Goal: Find specific page/section: Find specific page/section

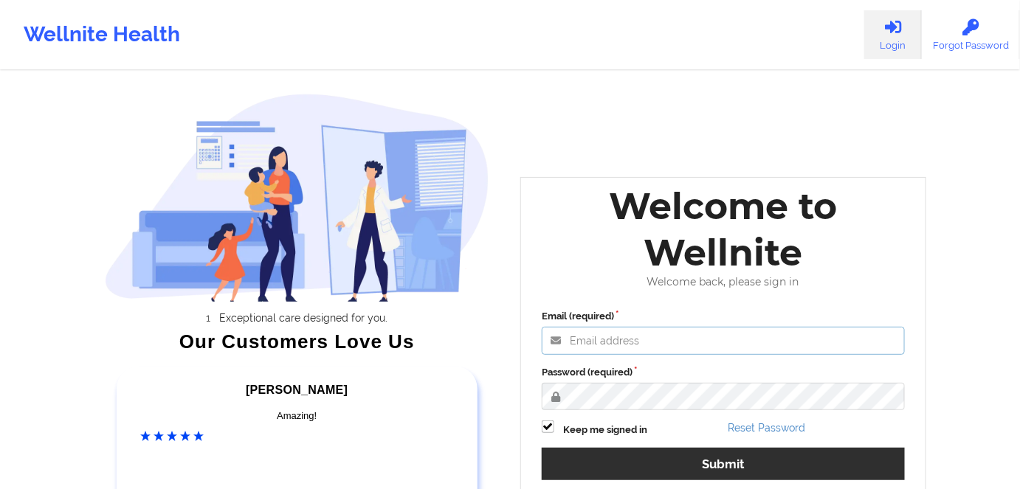
type input "[PERSON_NAME][EMAIL_ADDRESS][DOMAIN_NAME]"
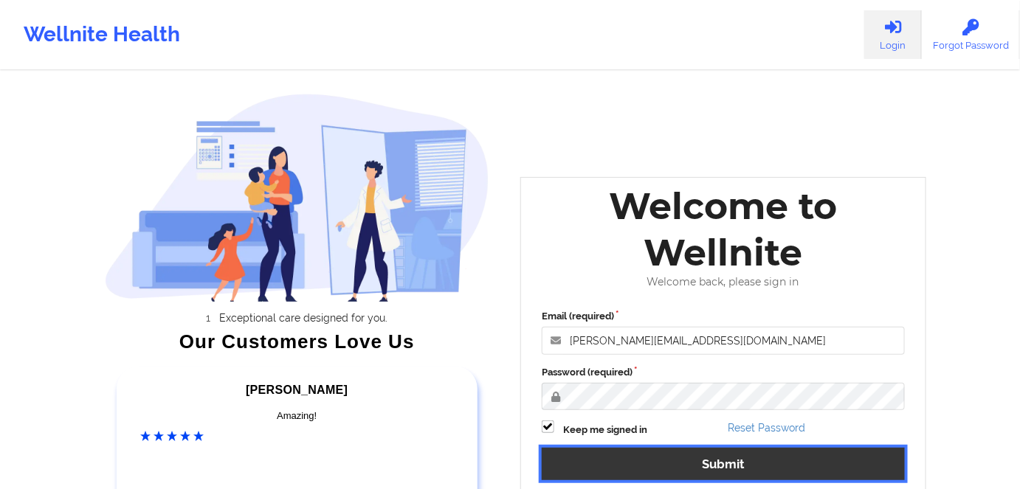
click at [733, 463] on button "Submit" at bounding box center [723, 464] width 363 height 32
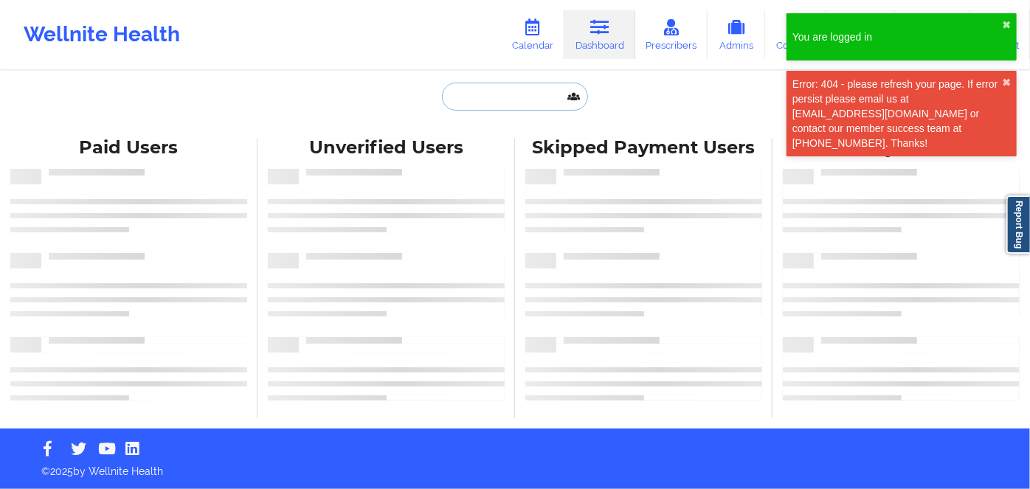
click at [487, 102] on input "text" at bounding box center [515, 97] width 146 height 28
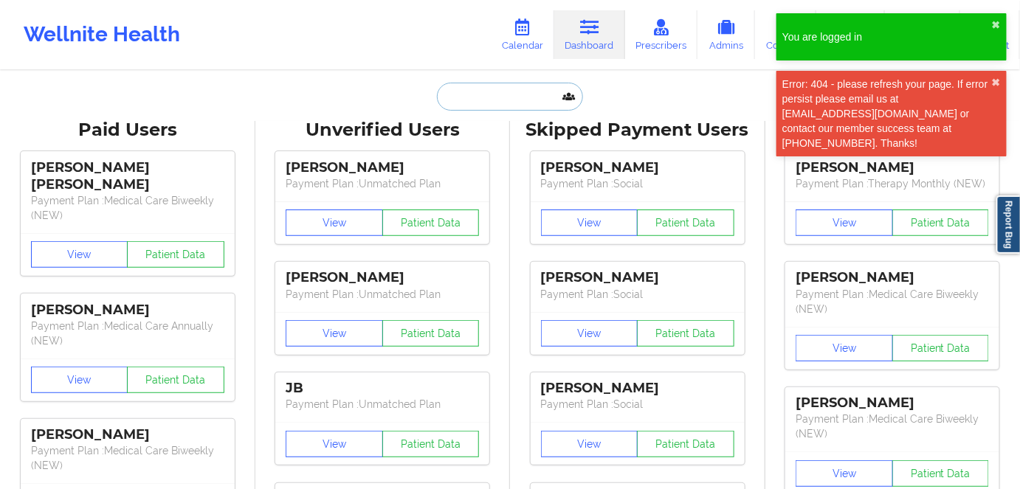
paste input "[PERSON_NAME]"
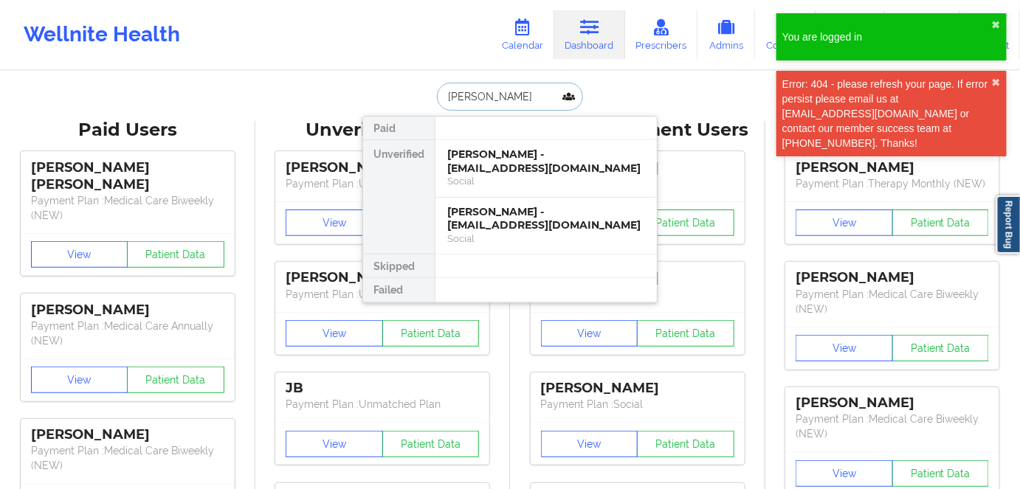
type input "[PERSON_NAME]"
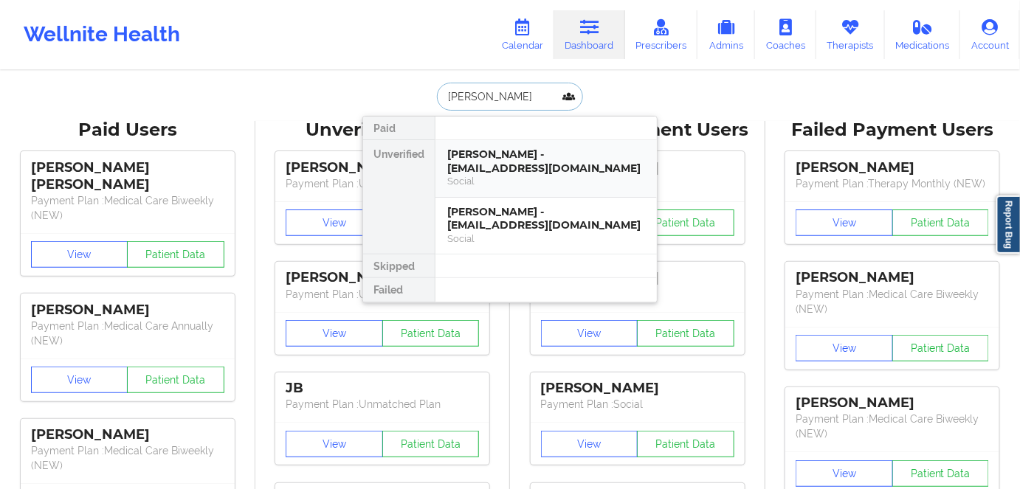
click at [578, 167] on div "[PERSON_NAME] - [EMAIL_ADDRESS][DOMAIN_NAME]" at bounding box center [546, 161] width 198 height 27
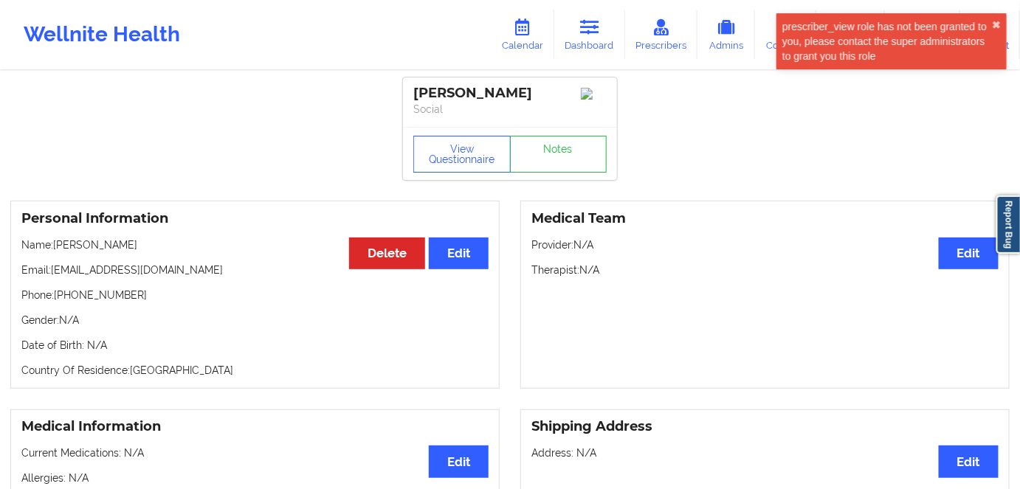
click at [201, 268] on p "Email: [EMAIL_ADDRESS][DOMAIN_NAME]" at bounding box center [254, 270] width 467 height 15
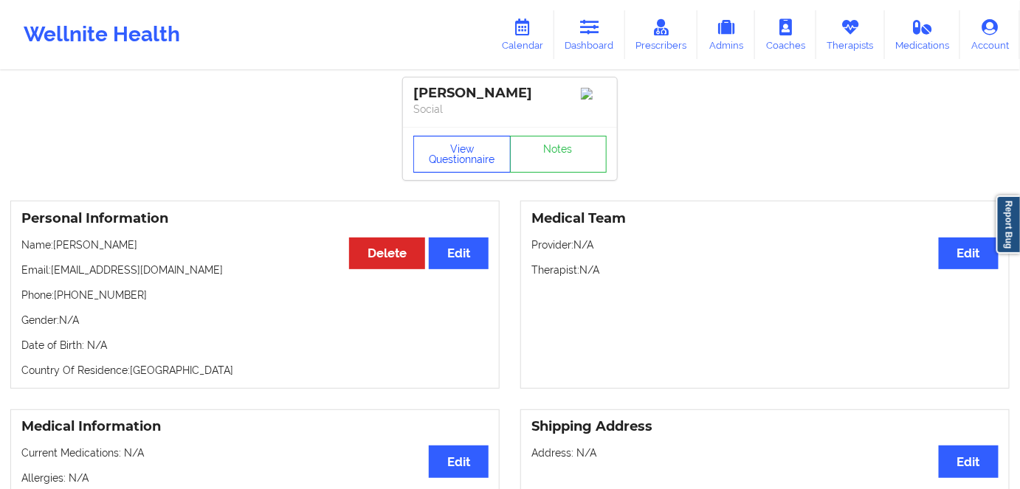
click at [462, 157] on button "View Questionnaire" at bounding box center [461, 154] width 97 height 37
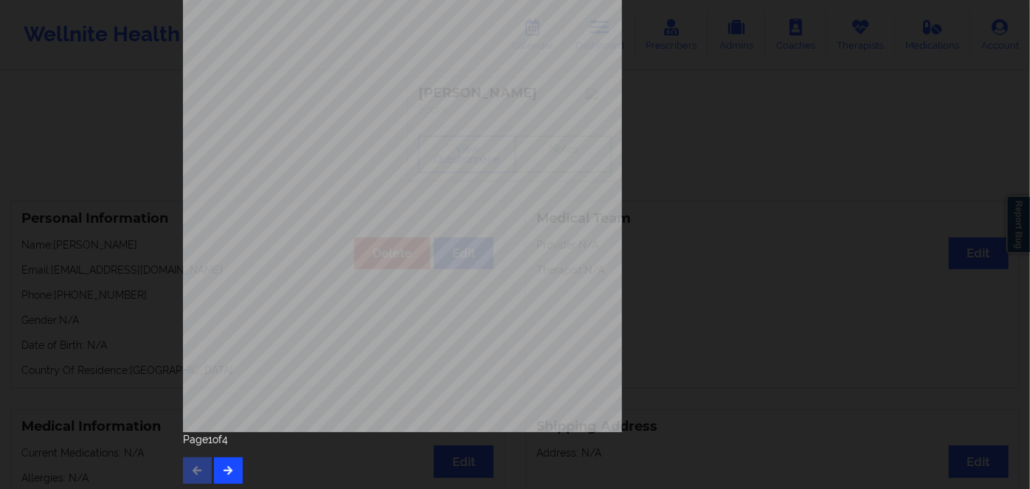
scroll to position [214, 0]
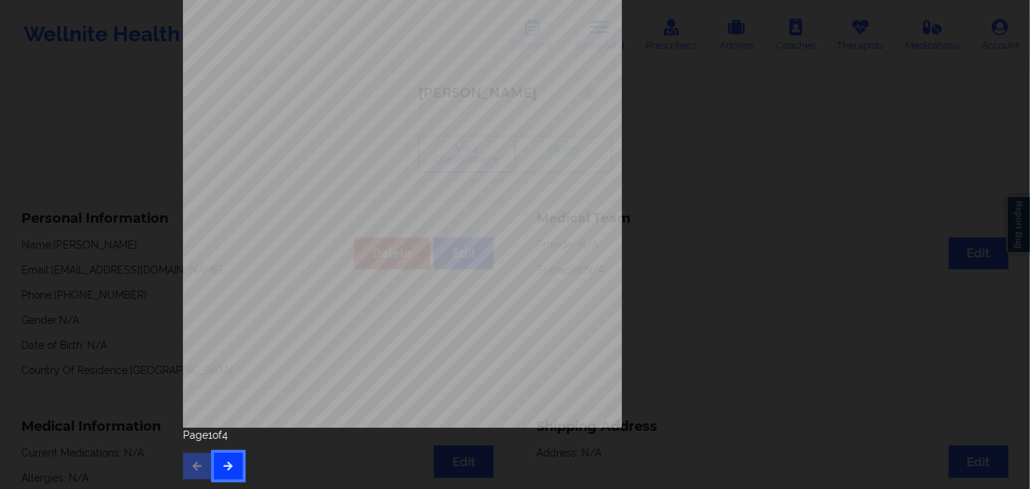
click at [236, 464] on button "button" at bounding box center [228, 466] width 29 height 27
click at [230, 453] on button "button" at bounding box center [228, 466] width 29 height 27
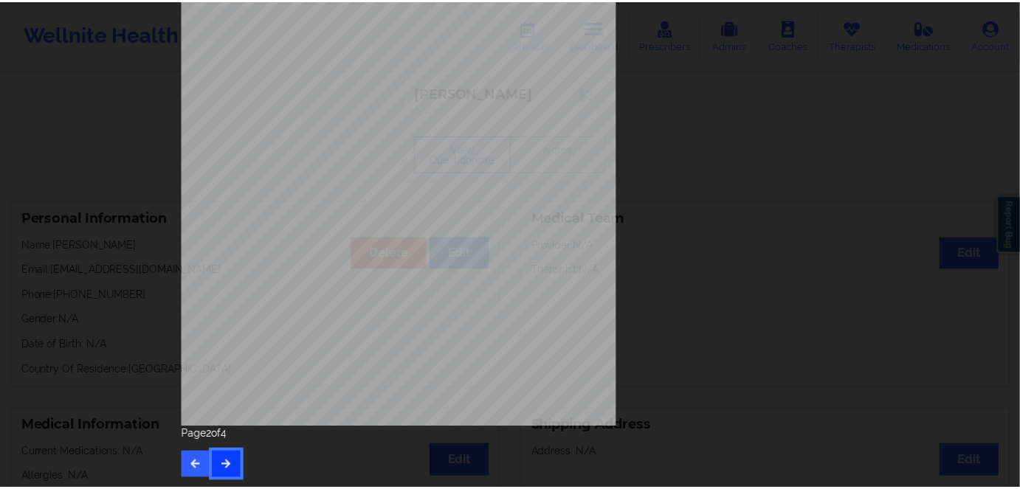
scroll to position [0, 0]
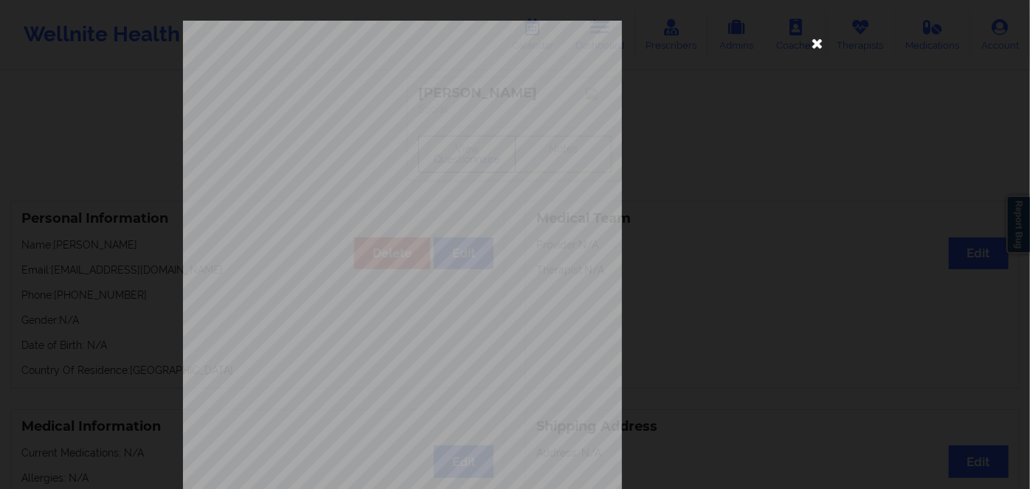
click at [812, 41] on icon at bounding box center [818, 43] width 24 height 24
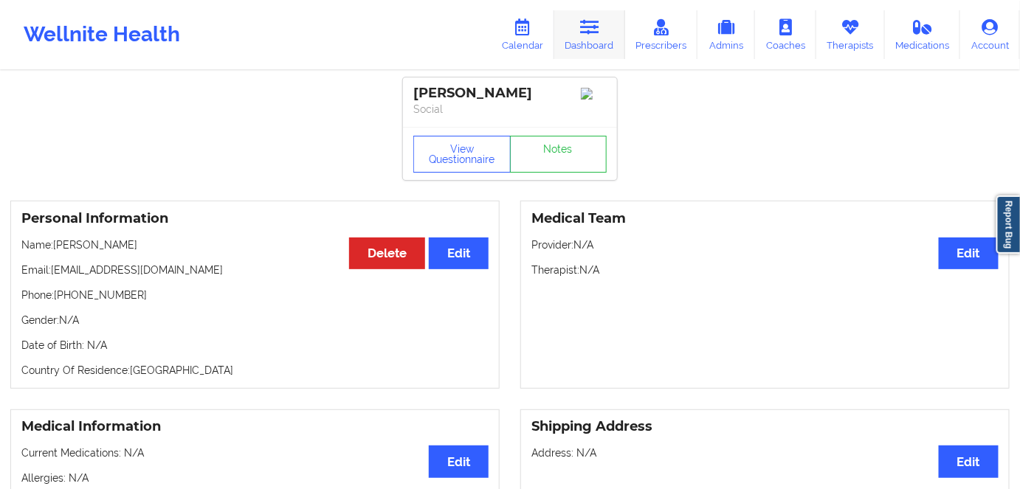
click at [592, 53] on link "Dashboard" at bounding box center [589, 34] width 71 height 49
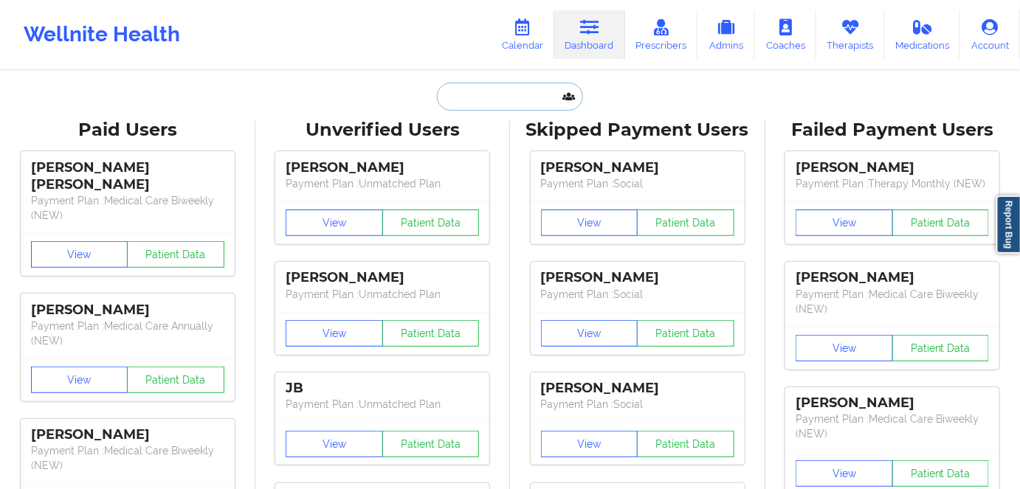
click at [482, 97] on input "text" at bounding box center [510, 97] width 146 height 28
paste input "[PERSON_NAME] [PERSON_NAME]"
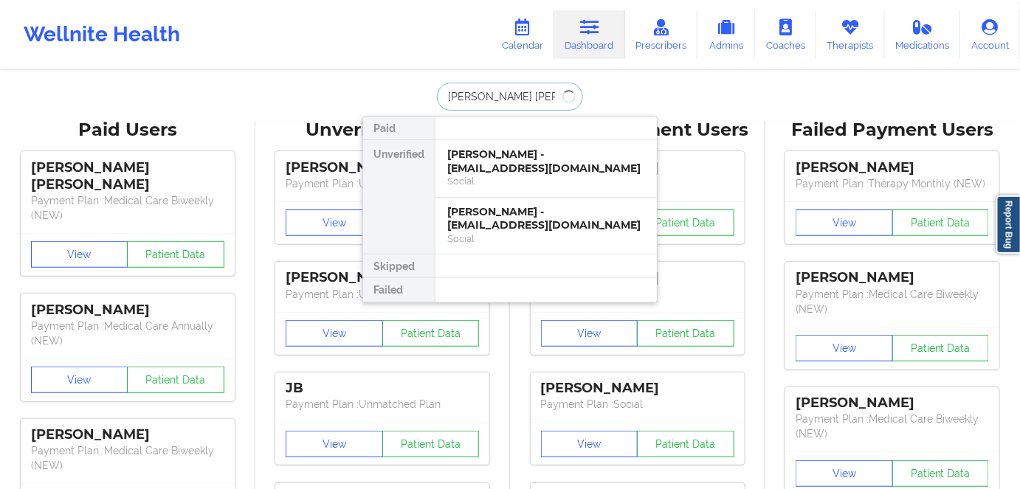
type input "[PERSON_NAME] [PERSON_NAME]"
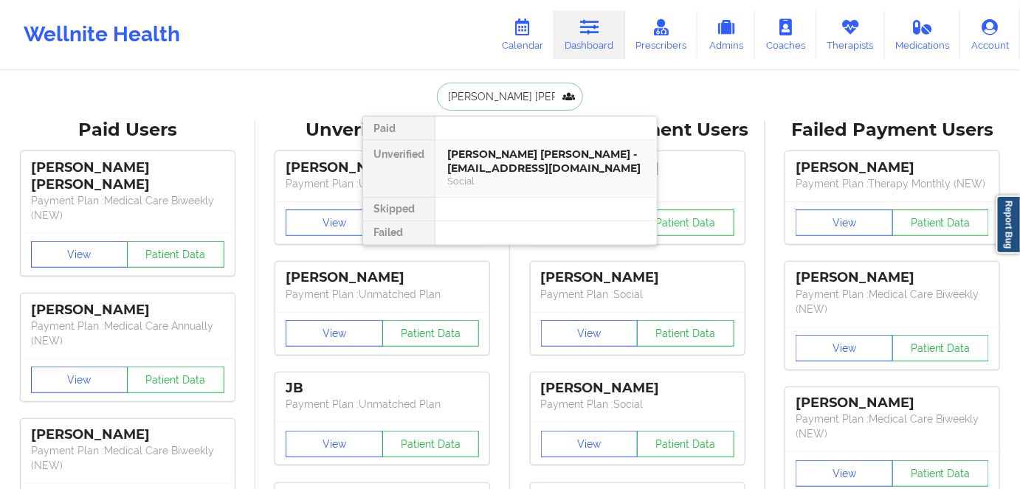
click at [562, 167] on div "[PERSON_NAME] [PERSON_NAME] - [EMAIL_ADDRESS][DOMAIN_NAME]" at bounding box center [546, 161] width 198 height 27
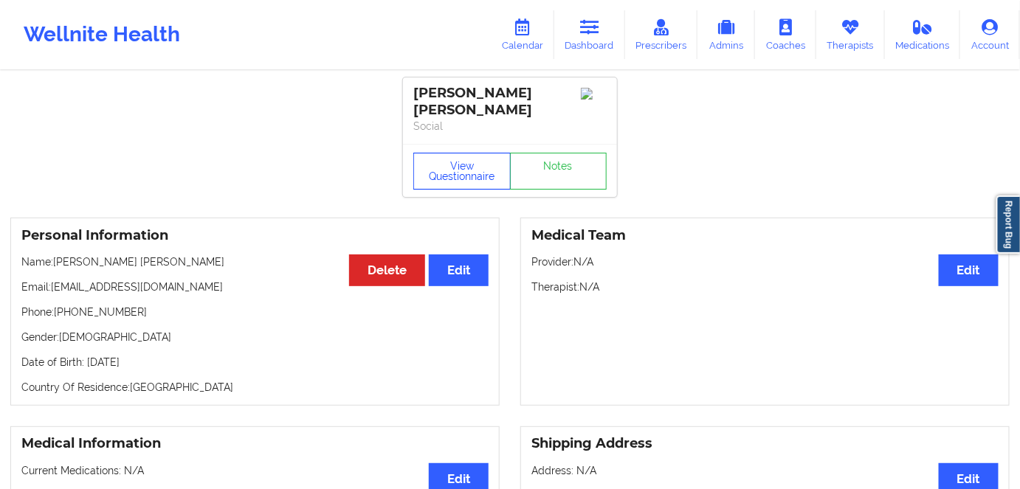
click at [470, 156] on button "View Questionnaire" at bounding box center [461, 171] width 97 height 37
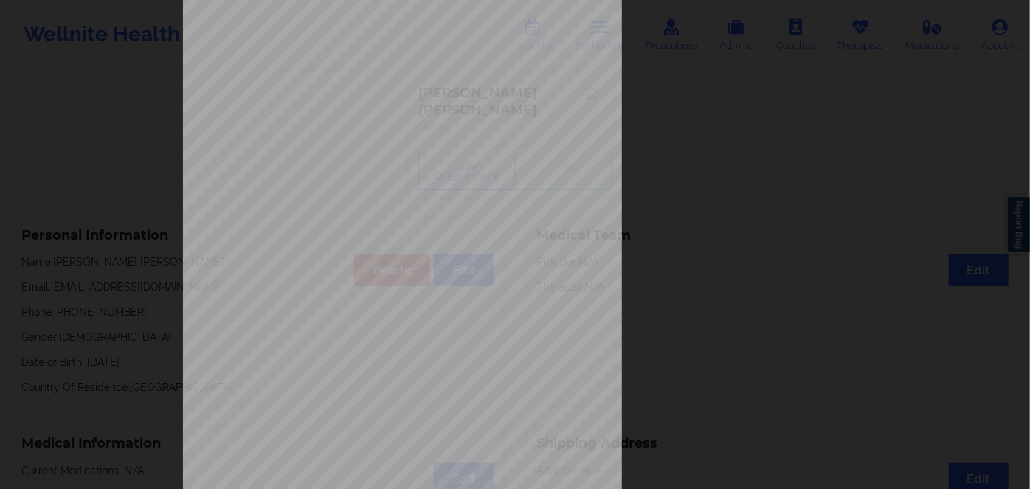
scroll to position [214, 0]
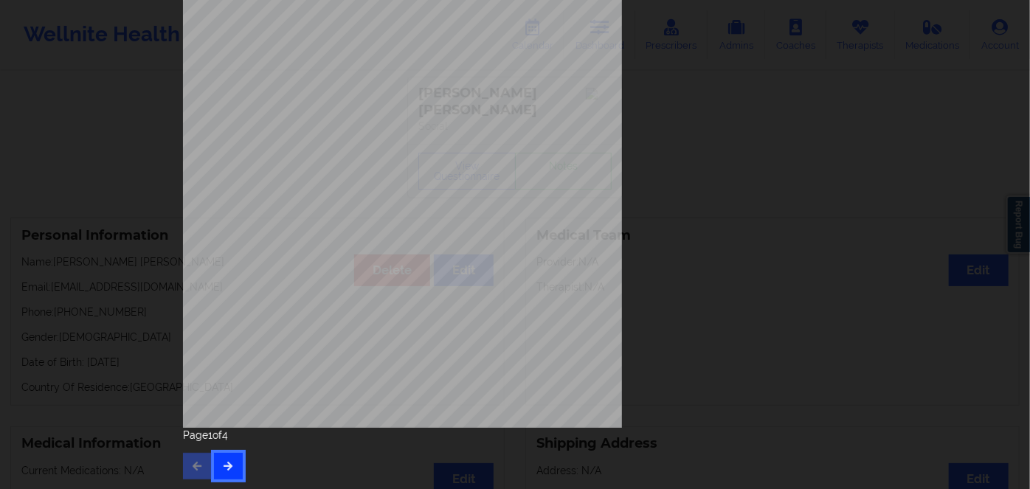
click at [231, 467] on button "button" at bounding box center [228, 466] width 29 height 27
click at [221, 471] on button "button" at bounding box center [228, 466] width 29 height 27
click at [203, 466] on button "button" at bounding box center [197, 466] width 29 height 27
click at [201, 465] on button "button" at bounding box center [197, 466] width 29 height 27
click at [230, 470] on button "button" at bounding box center [228, 466] width 29 height 27
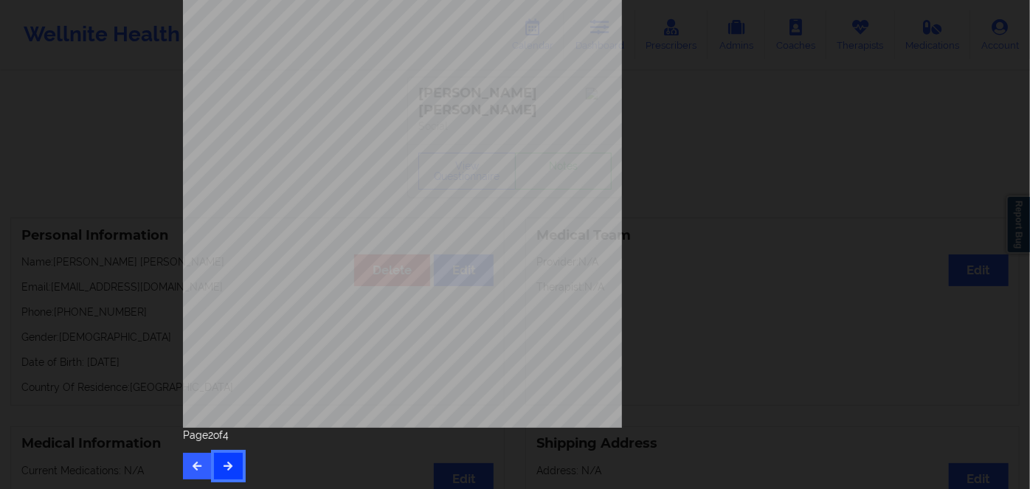
click at [229, 463] on icon "button" at bounding box center [228, 465] width 13 height 9
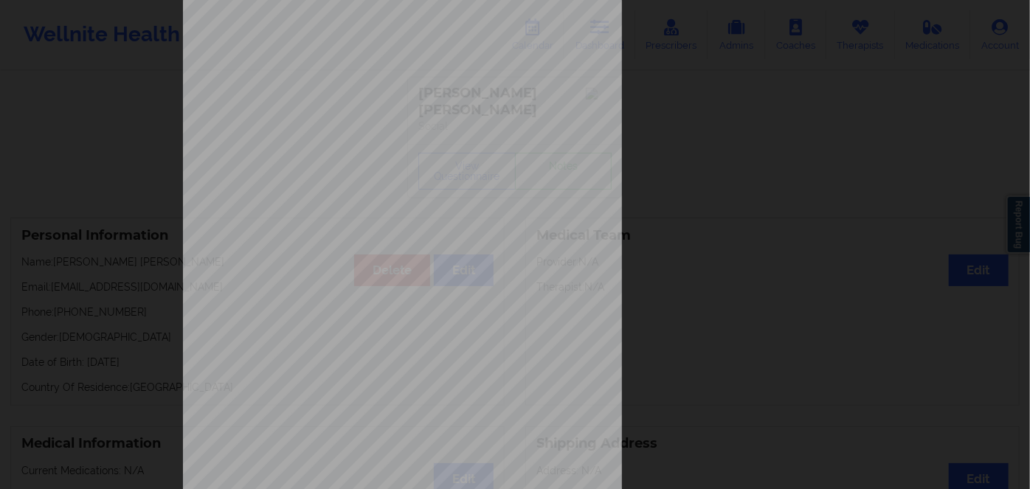
scroll to position [0, 0]
